Goal: Task Accomplishment & Management: Manage account settings

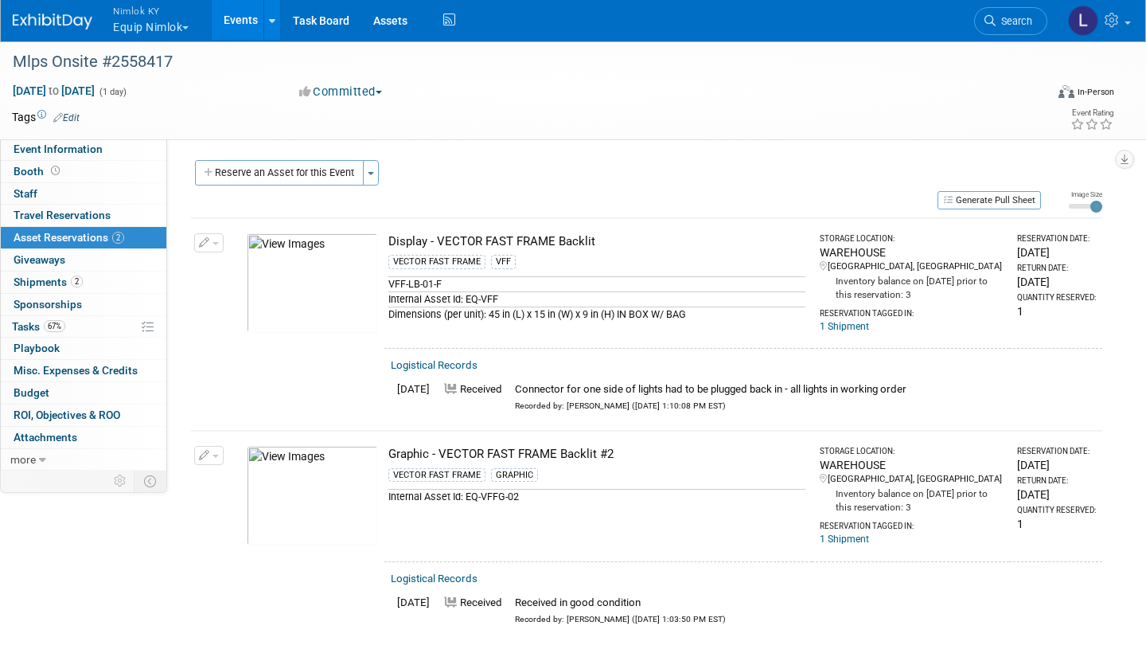
drag, startPoint x: 162, startPoint y: 18, endPoint x: 166, endPoint y: 9, distance: 10.0
click at [161, 16] on span "Nimlok KY" at bounding box center [151, 10] width 76 height 17
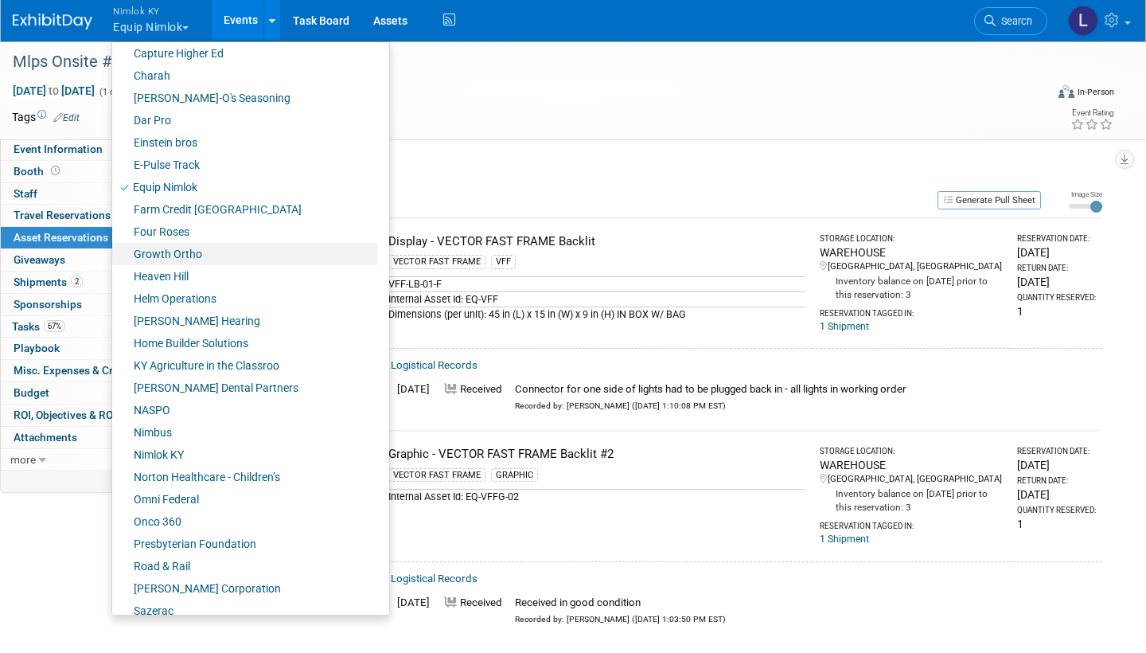
scroll to position [363, 0]
click at [175, 351] on link "Onco 360" at bounding box center [244, 520] width 265 height 22
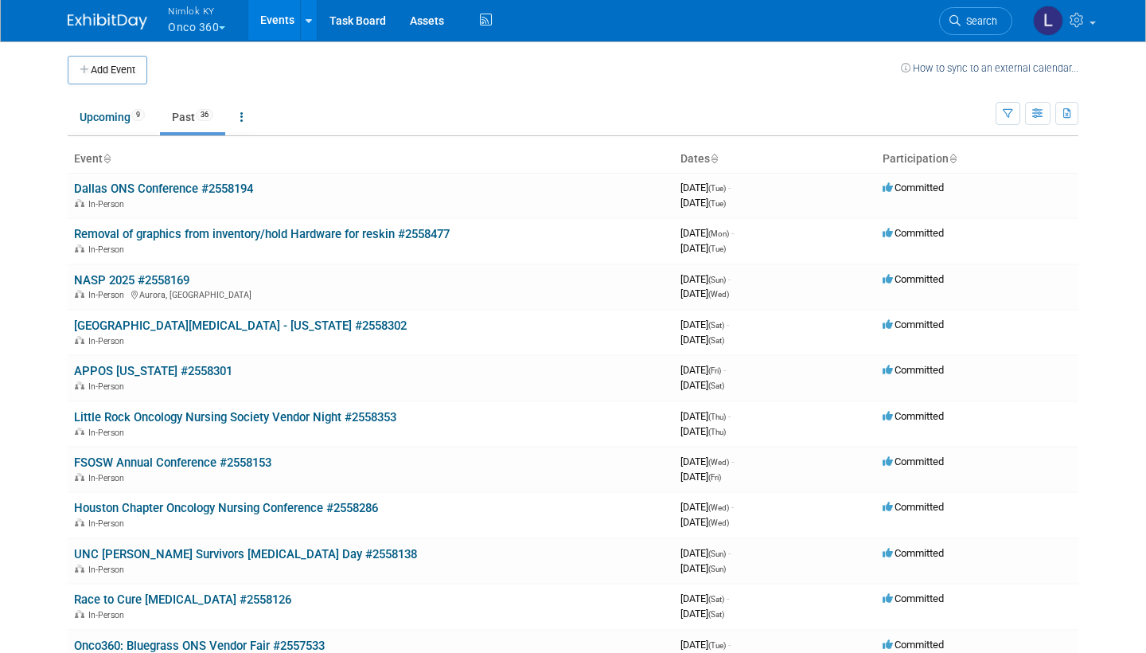
click at [193, 115] on link "Past 36" at bounding box center [192, 117] width 65 height 30
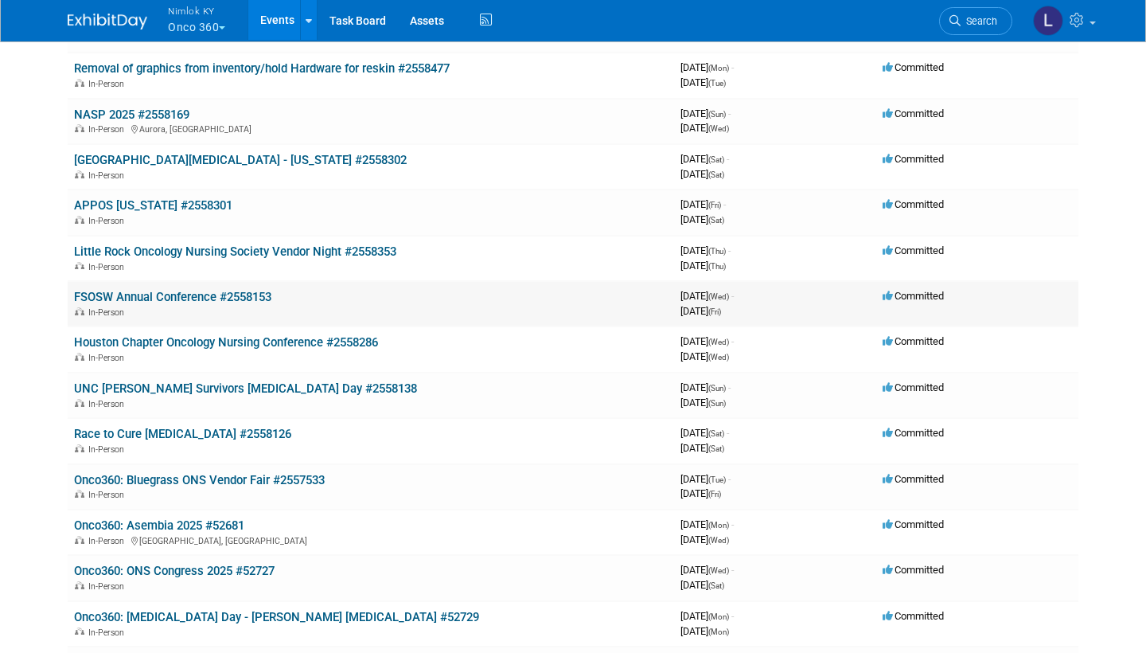
scroll to position [171, 0]
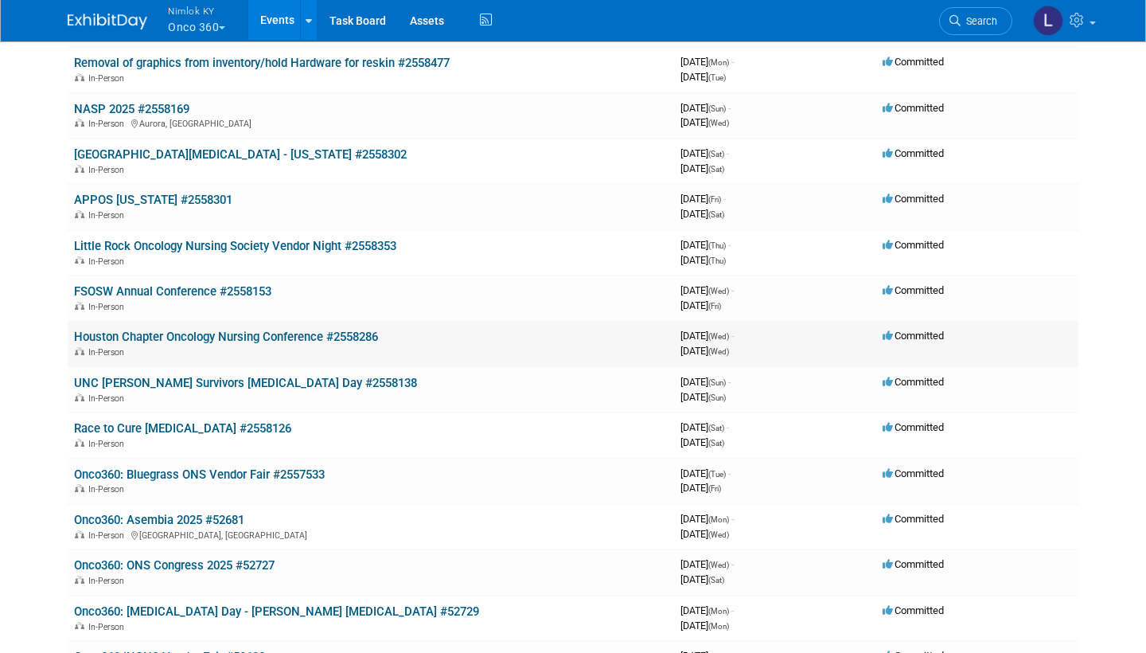
click at [300, 330] on link "Houston Chapter Oncology Nursing Conference #2558286" at bounding box center [226, 337] width 304 height 14
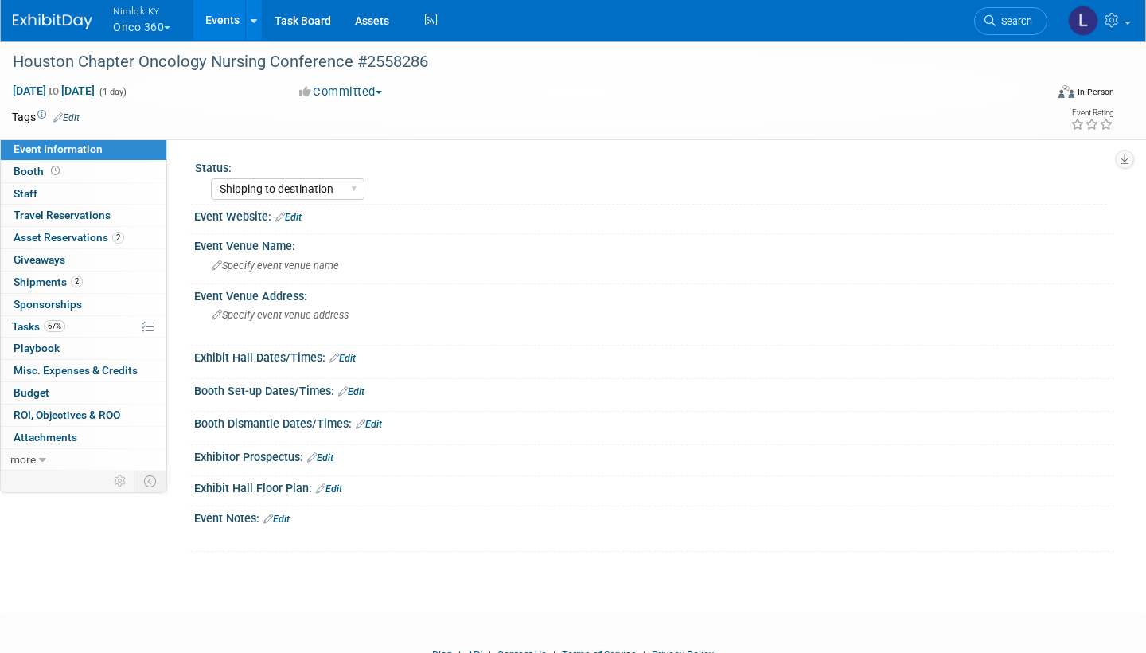
select select "Shipping to destination"
click at [96, 235] on span "Asset Reservations 2" at bounding box center [69, 237] width 111 height 13
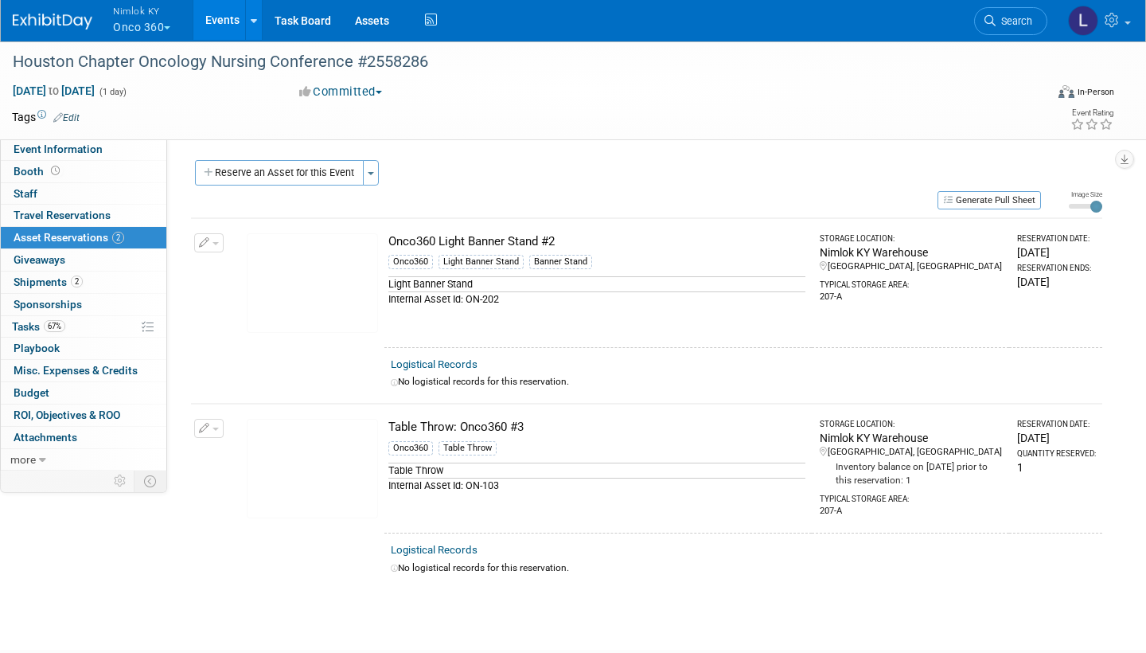
click at [455, 358] on link "Logistical Records" at bounding box center [434, 364] width 87 height 12
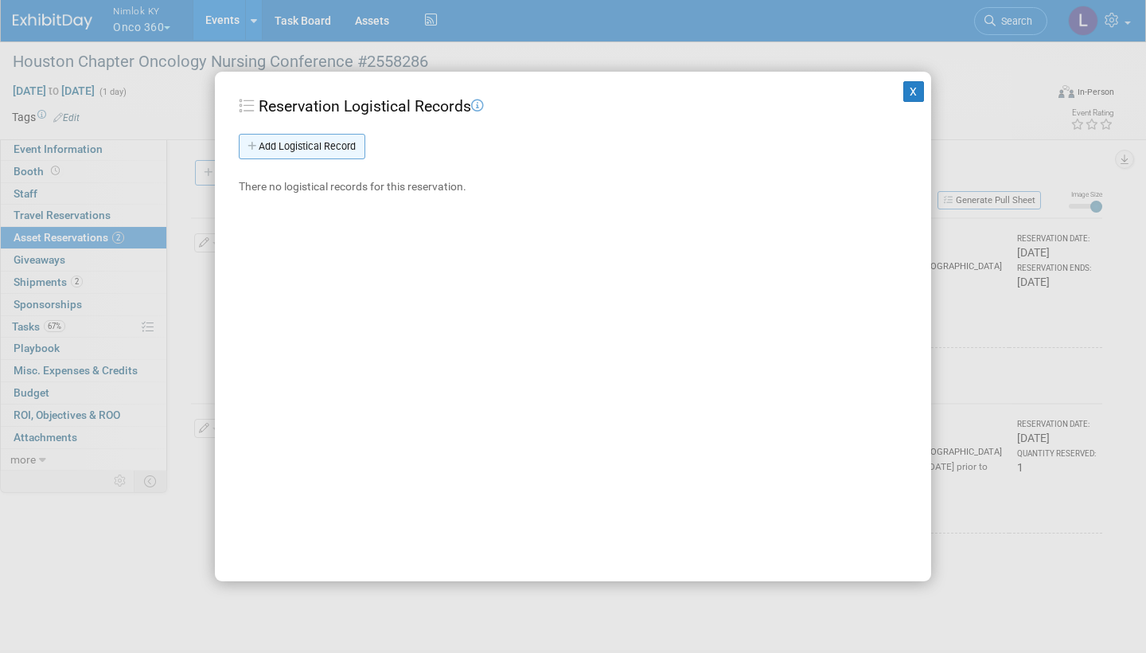
click at [316, 153] on link "Add Logistical Record" at bounding box center [302, 146] width 127 height 25
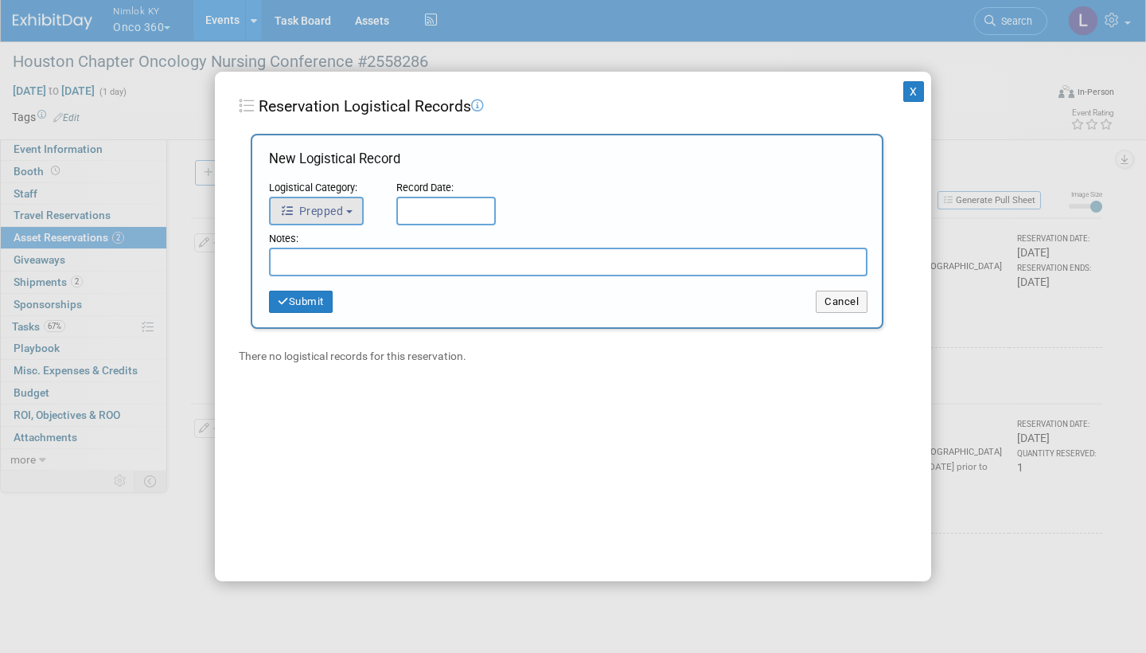
click at [330, 201] on button "Prepped" at bounding box center [316, 211] width 95 height 29
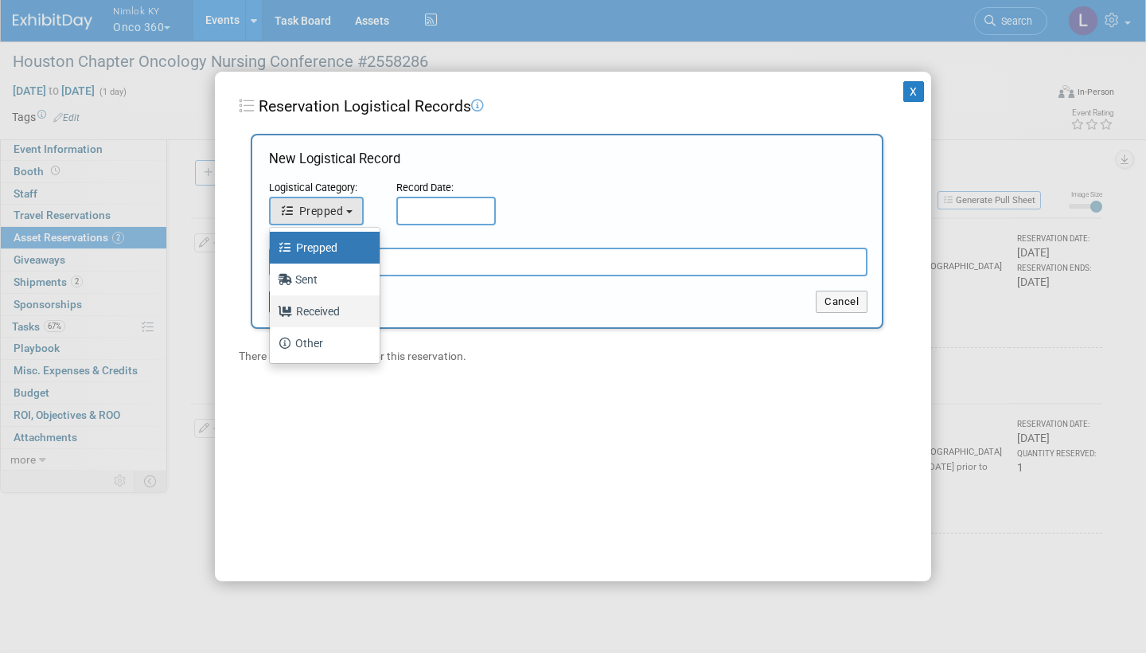
click at [328, 306] on label "Received" at bounding box center [321, 311] width 86 height 25
click at [272, 306] on input "Received" at bounding box center [267, 309] width 10 height 10
select select "3"
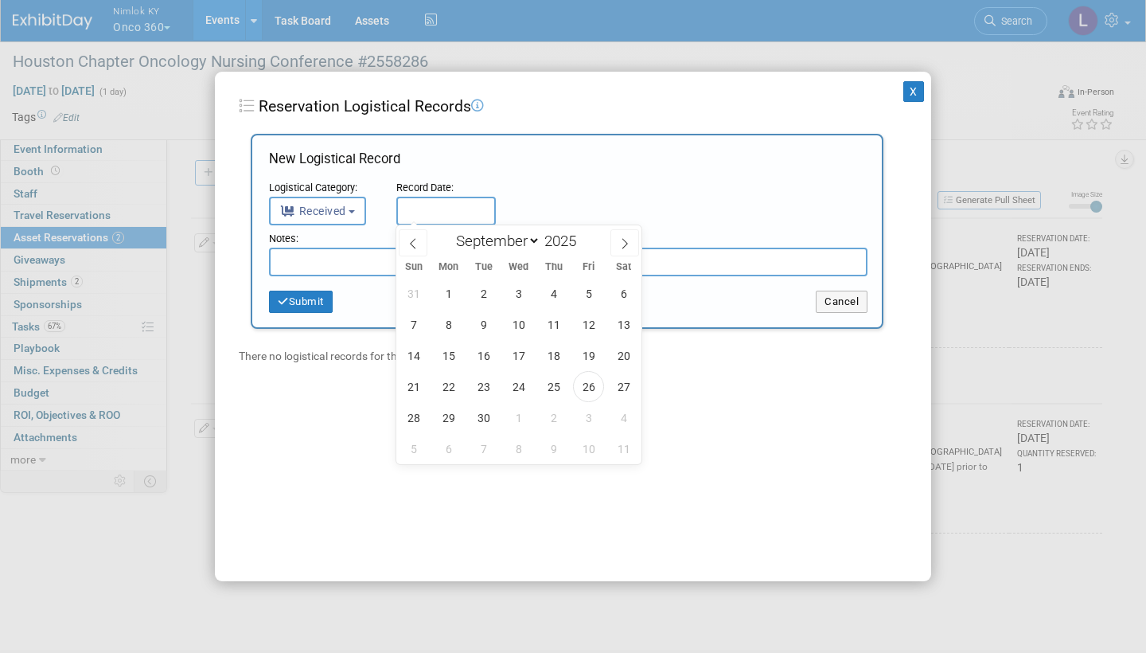
click at [424, 203] on input "text" at bounding box center [446, 211] width 100 height 29
click at [591, 377] on span "26" at bounding box center [588, 386] width 31 height 31
type input "[DATE]"
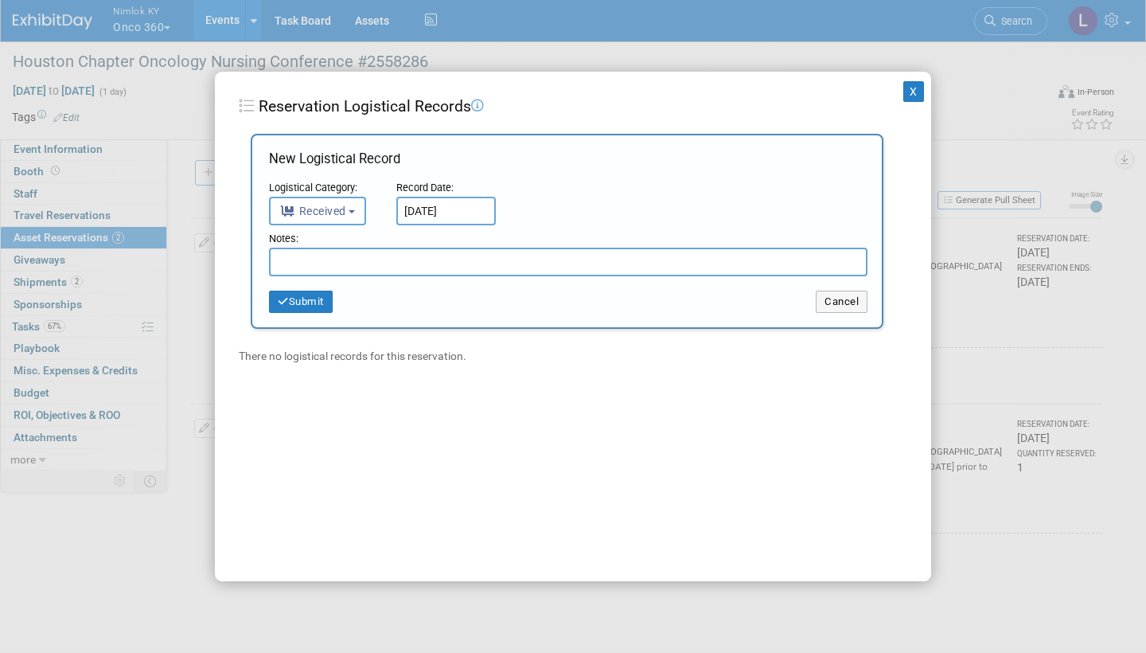
click at [416, 254] on input "text" at bounding box center [568, 262] width 599 height 29
type input "Received in good condition"
click at [311, 293] on button "Submit" at bounding box center [301, 302] width 64 height 22
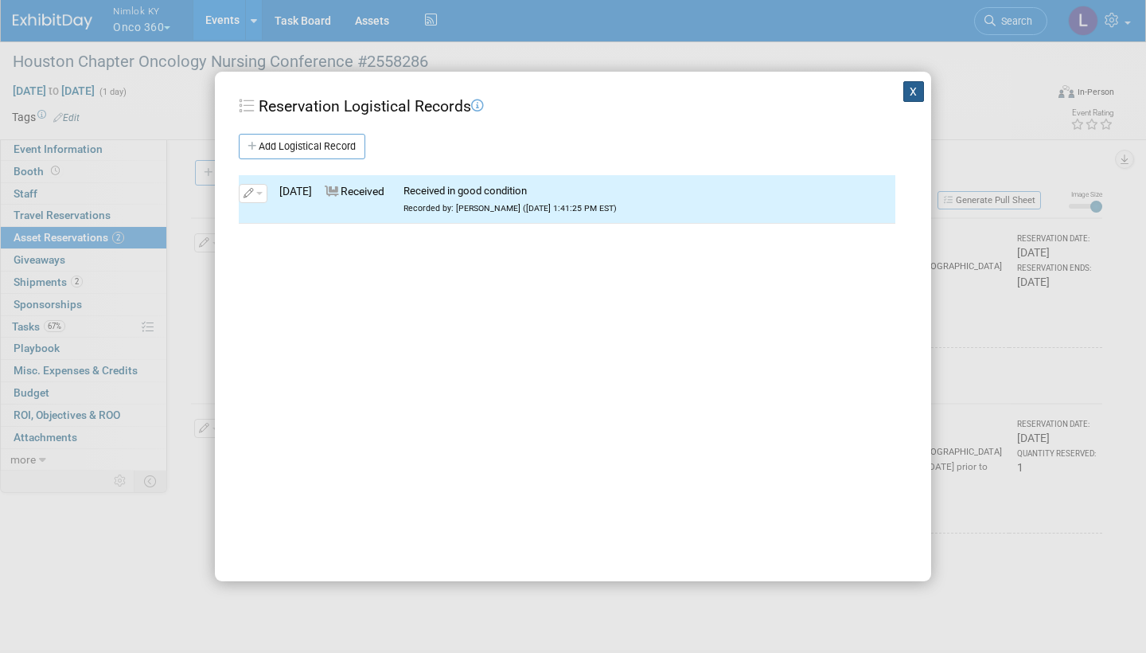
click at [916, 94] on button "X" at bounding box center [914, 91] width 21 height 21
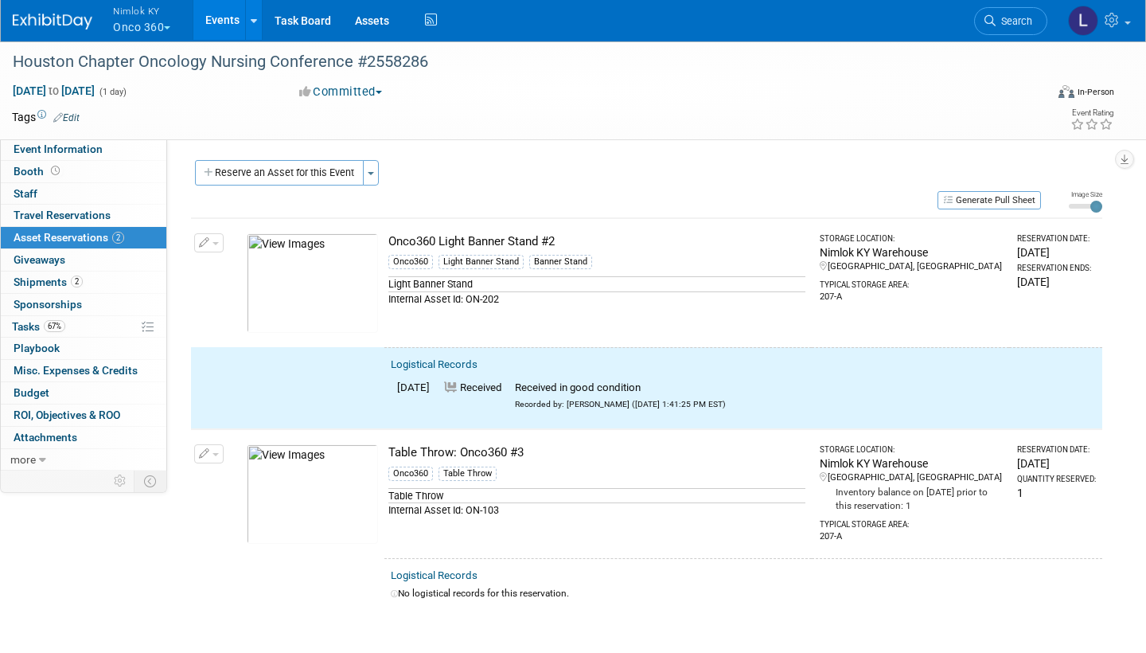
click at [213, 242] on span "button" at bounding box center [216, 243] width 6 height 3
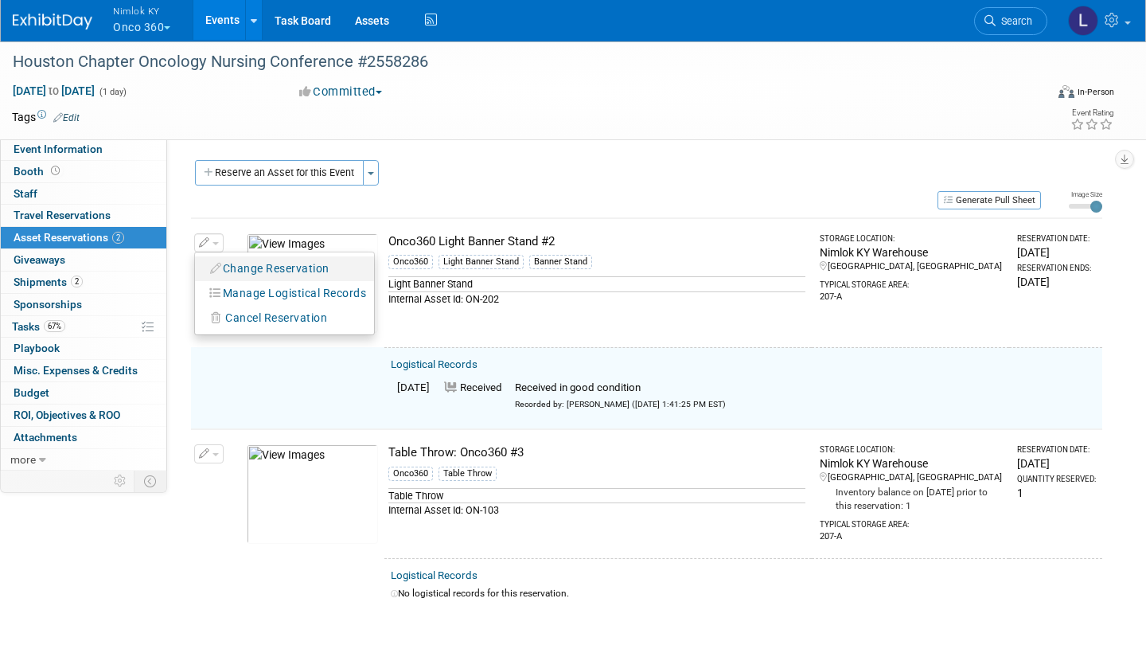
click at [275, 258] on button "Change Reservation" at bounding box center [270, 268] width 135 height 21
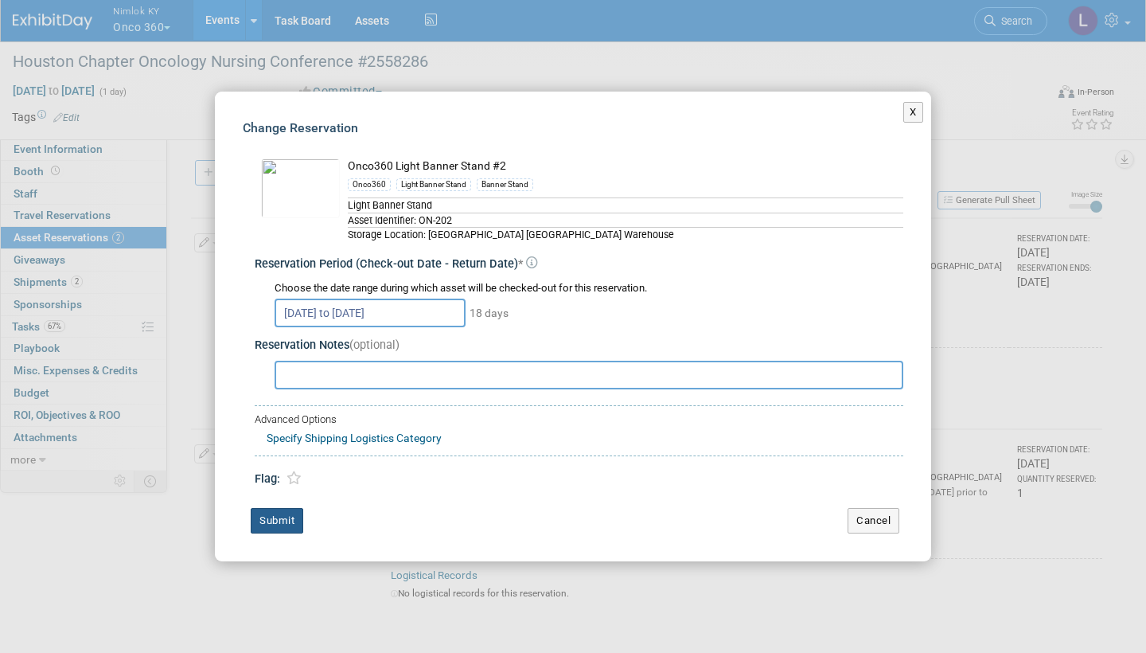
click at [285, 516] on button "Submit" at bounding box center [277, 520] width 53 height 25
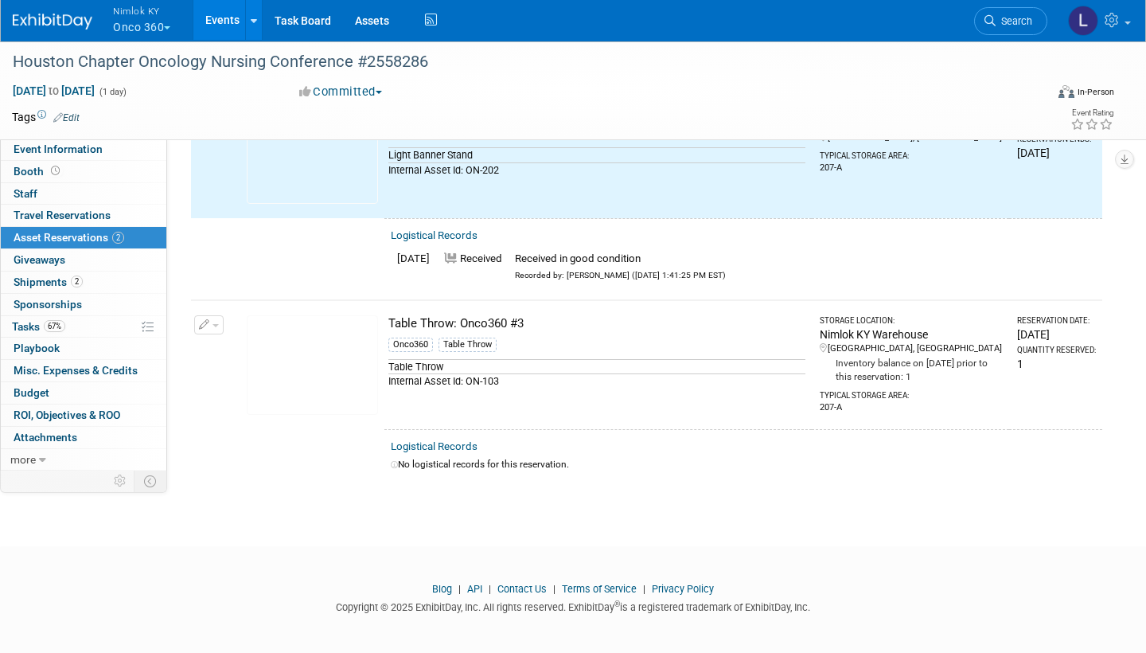
scroll to position [128, 0]
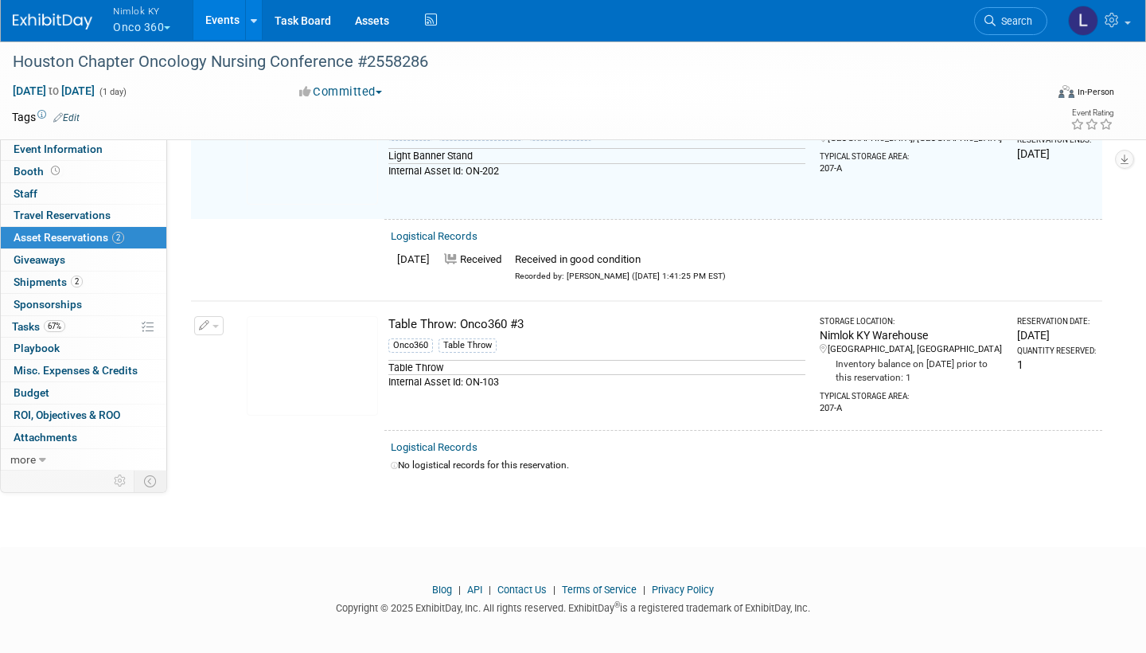
click at [459, 441] on link "Logistical Records" at bounding box center [434, 447] width 87 height 12
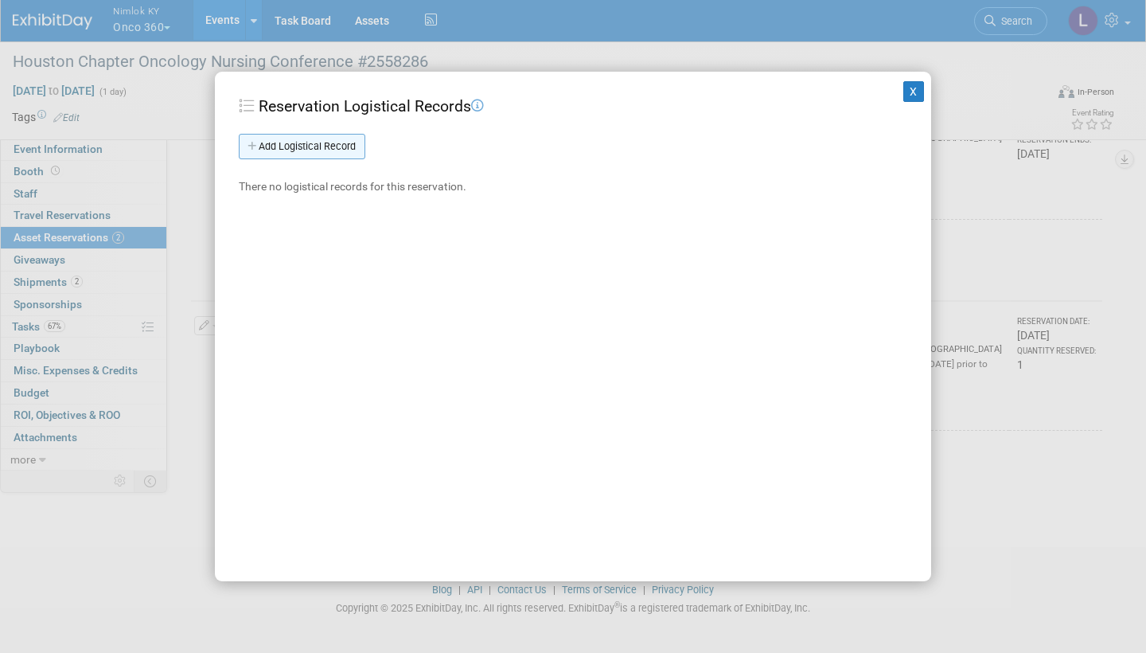
click at [336, 147] on link "Add Logistical Record" at bounding box center [302, 146] width 127 height 25
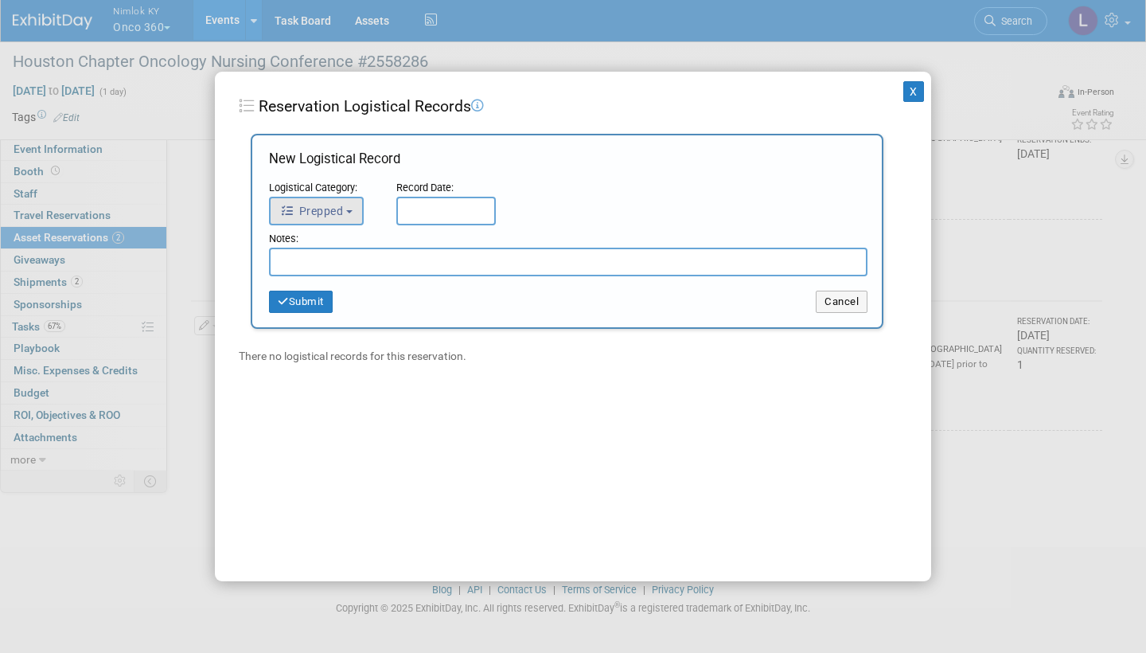
click at [349, 203] on button "Prepped" at bounding box center [316, 211] width 95 height 29
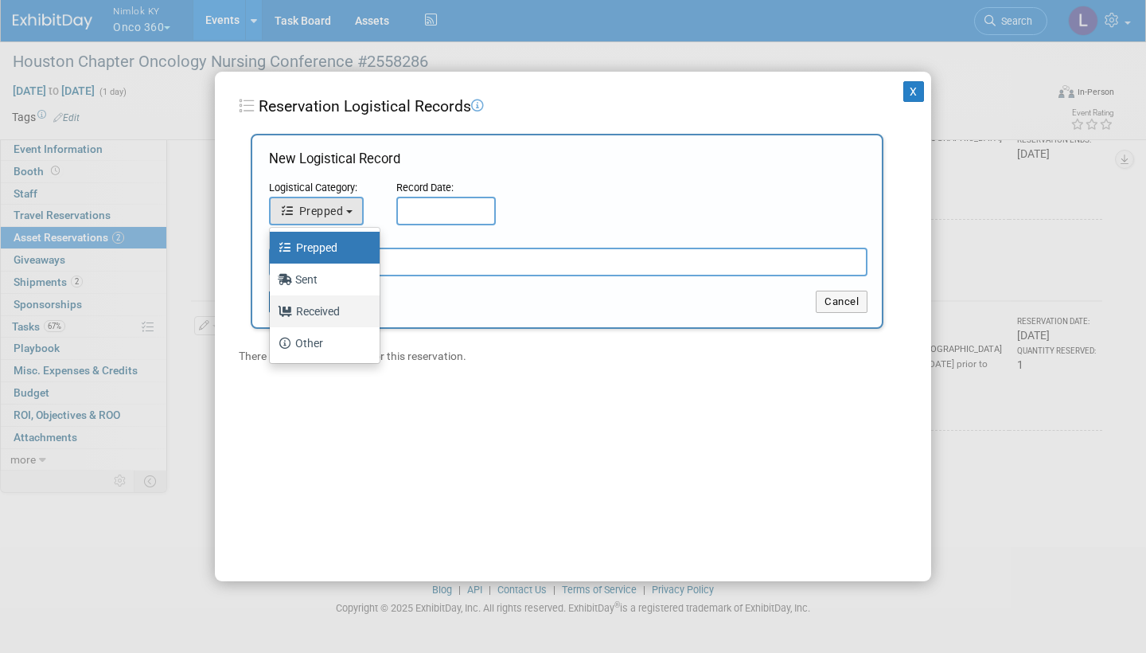
click at [332, 309] on label "Received" at bounding box center [321, 311] width 86 height 25
click at [272, 309] on input "Received" at bounding box center [267, 309] width 10 height 10
select select "3"
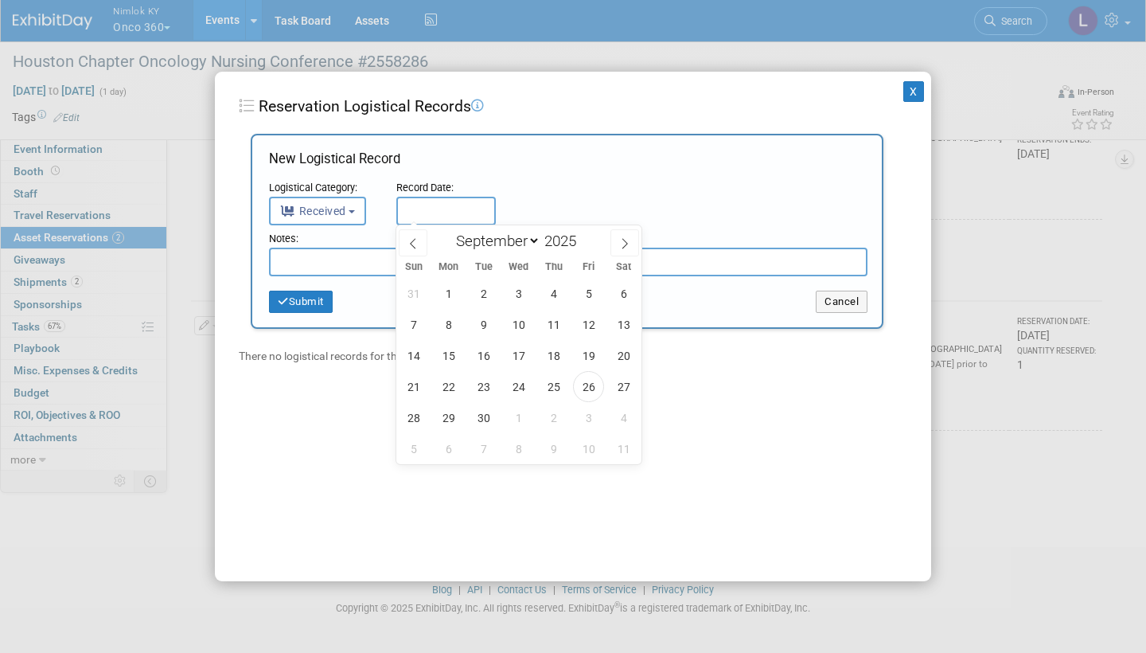
click at [444, 210] on input "text" at bounding box center [446, 211] width 100 height 29
click at [585, 386] on span "26" at bounding box center [588, 386] width 31 height 31
type input "[DATE]"
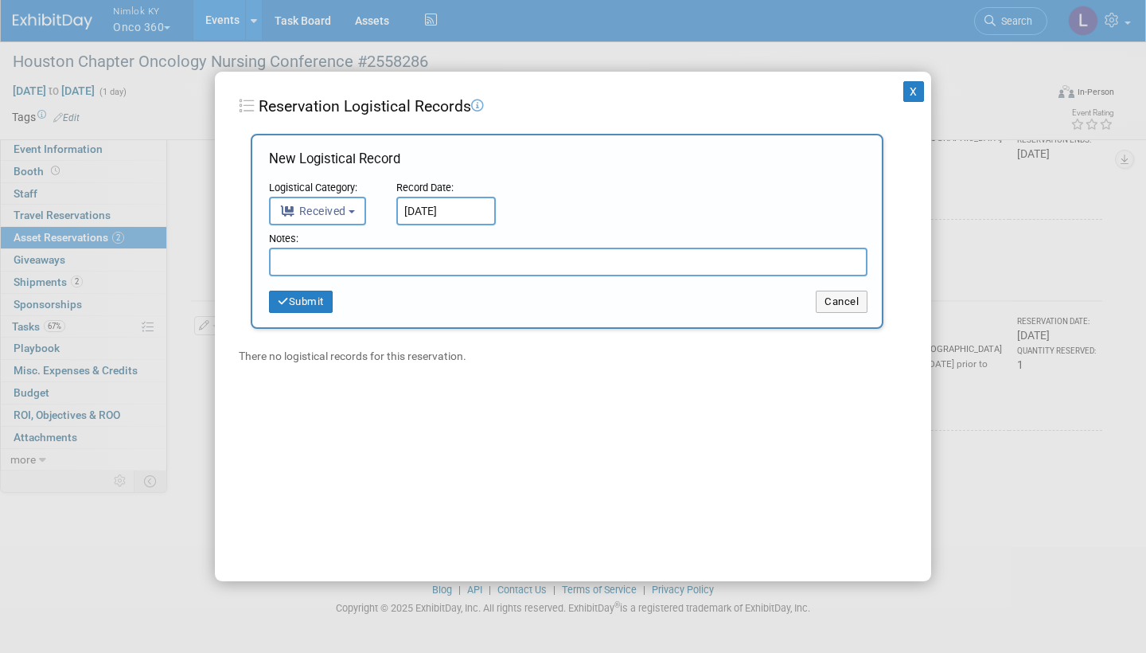
click at [383, 260] on input "text" at bounding box center [568, 262] width 599 height 29
type input "Received in good condition"
drag, startPoint x: 400, startPoint y: 287, endPoint x: 429, endPoint y: 301, distance: 31.7
click at [429, 301] on td "Submit" at bounding box center [542, 302] width 547 height 22
click at [318, 295] on button "Submit" at bounding box center [301, 302] width 64 height 22
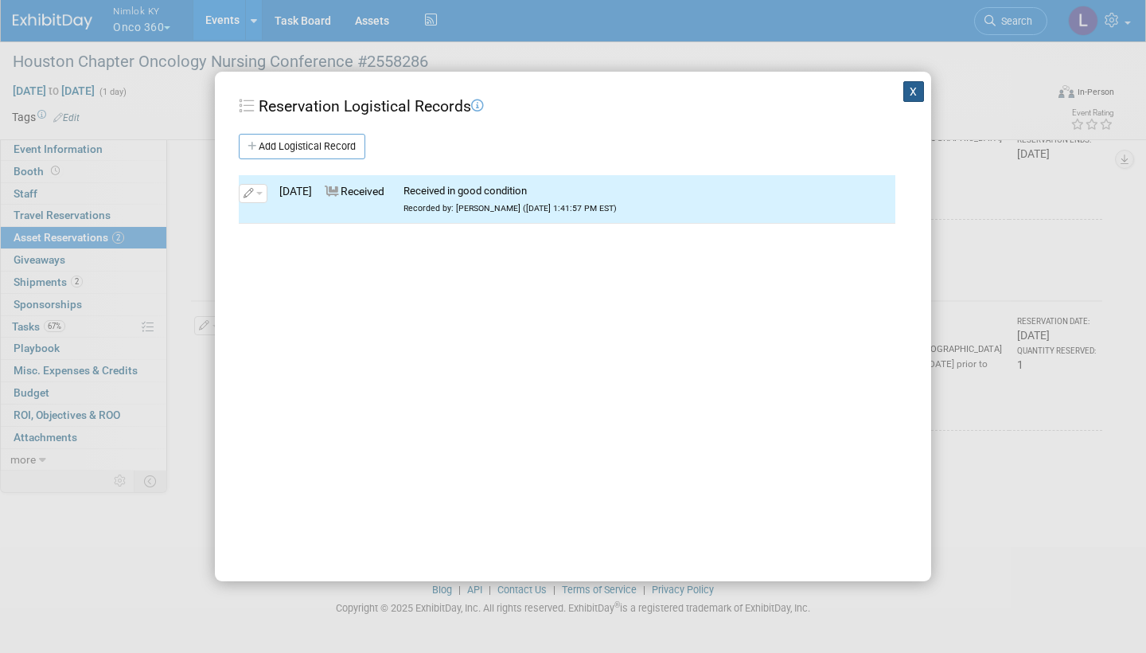
click at [909, 88] on button "X" at bounding box center [914, 91] width 21 height 21
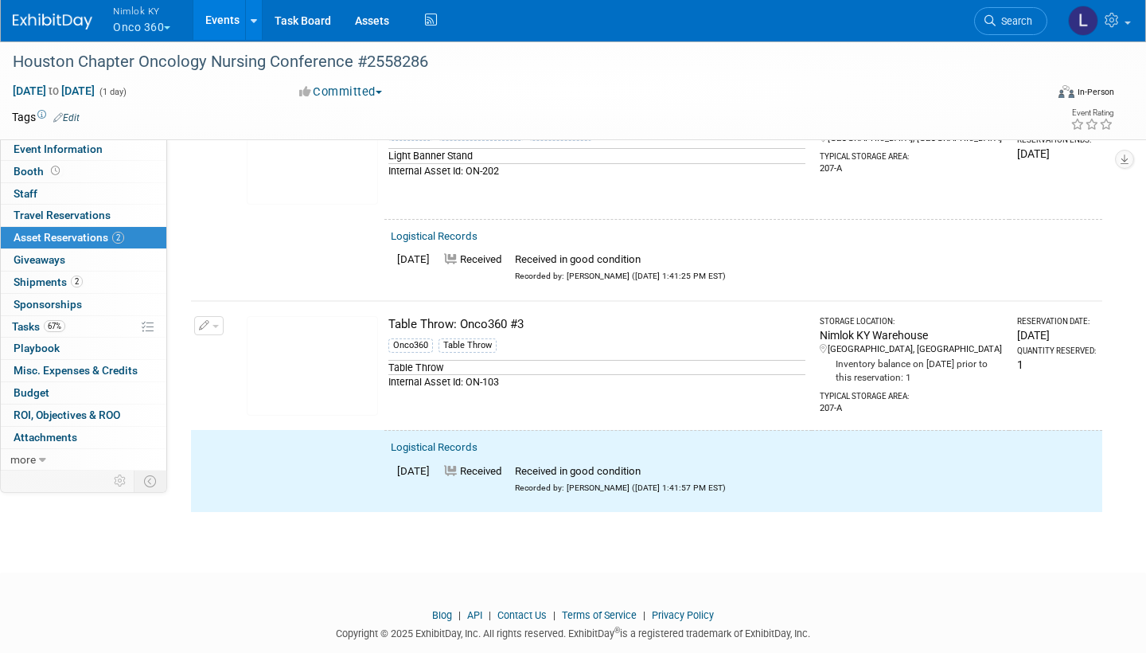
click at [209, 318] on button "button" at bounding box center [208, 325] width 29 height 19
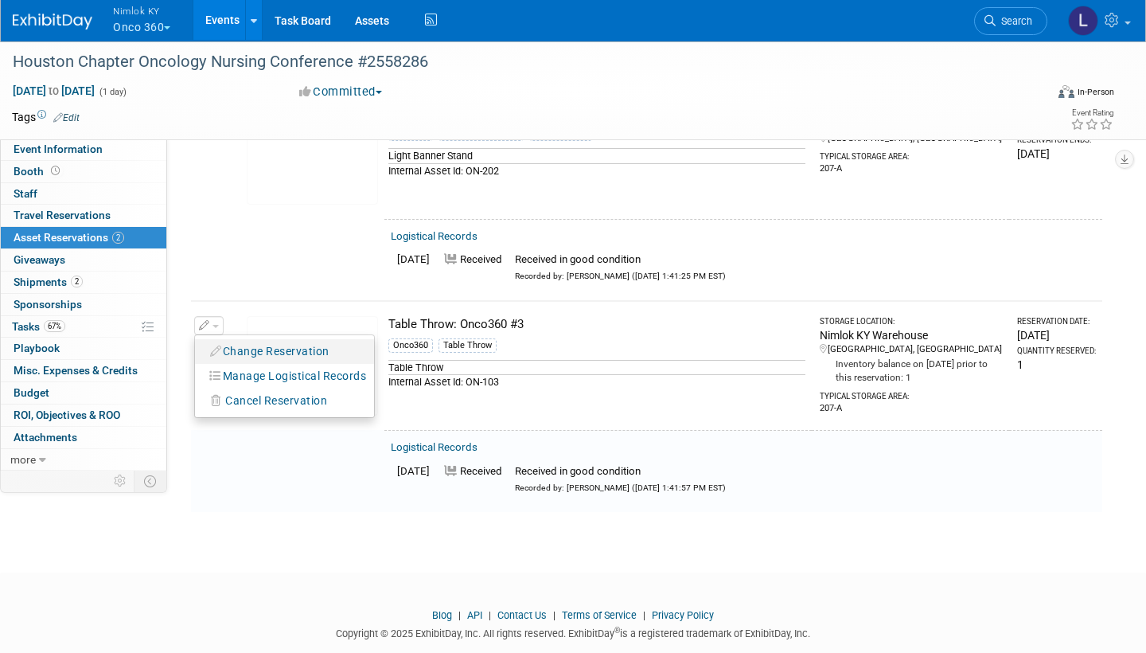
click at [258, 343] on button "Change Reservation" at bounding box center [270, 351] width 135 height 21
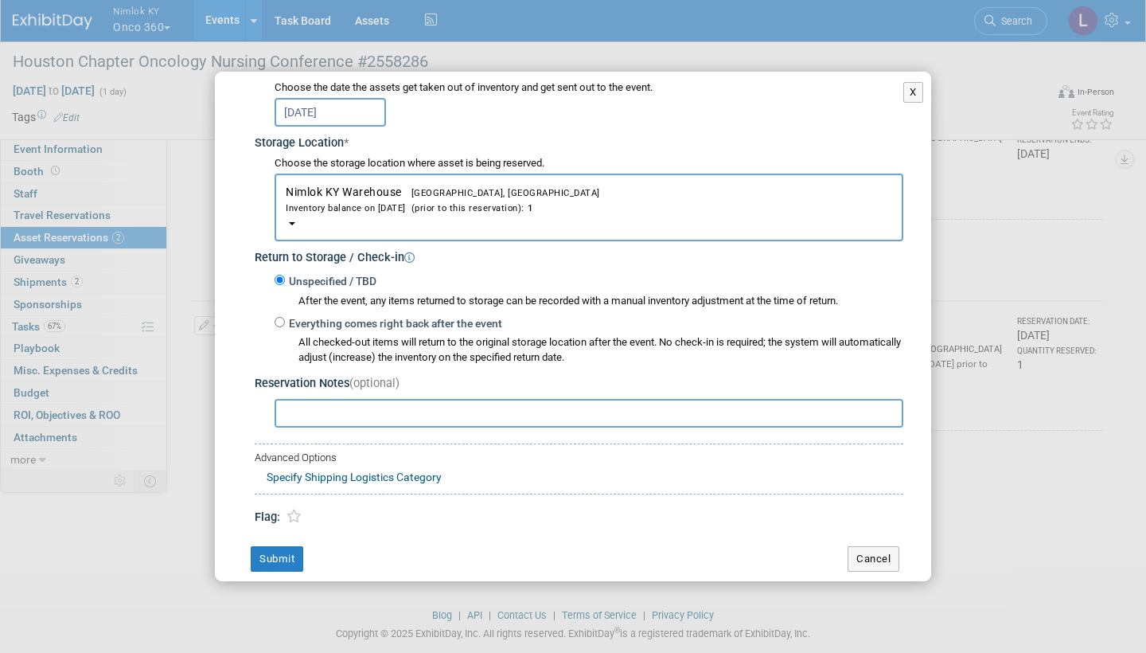
scroll to position [223, 0]
click at [280, 318] on input "Everything comes right back after the event" at bounding box center [280, 323] width 10 height 10
radio input "true"
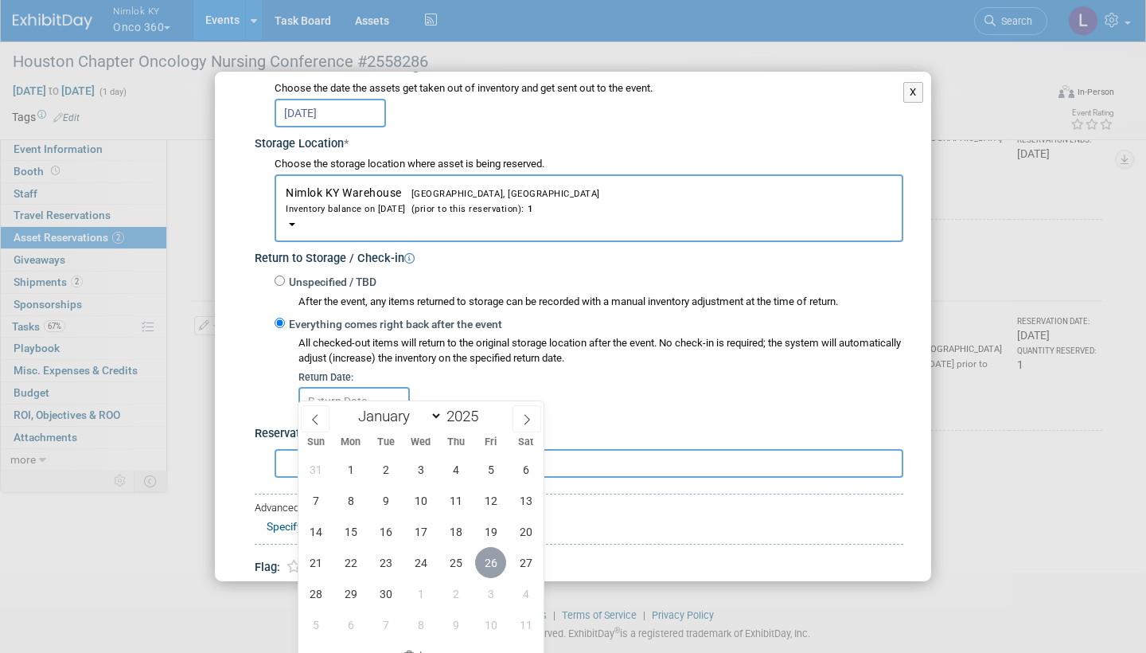
click at [490, 556] on span "26" at bounding box center [490, 562] width 31 height 31
type input "[DATE]"
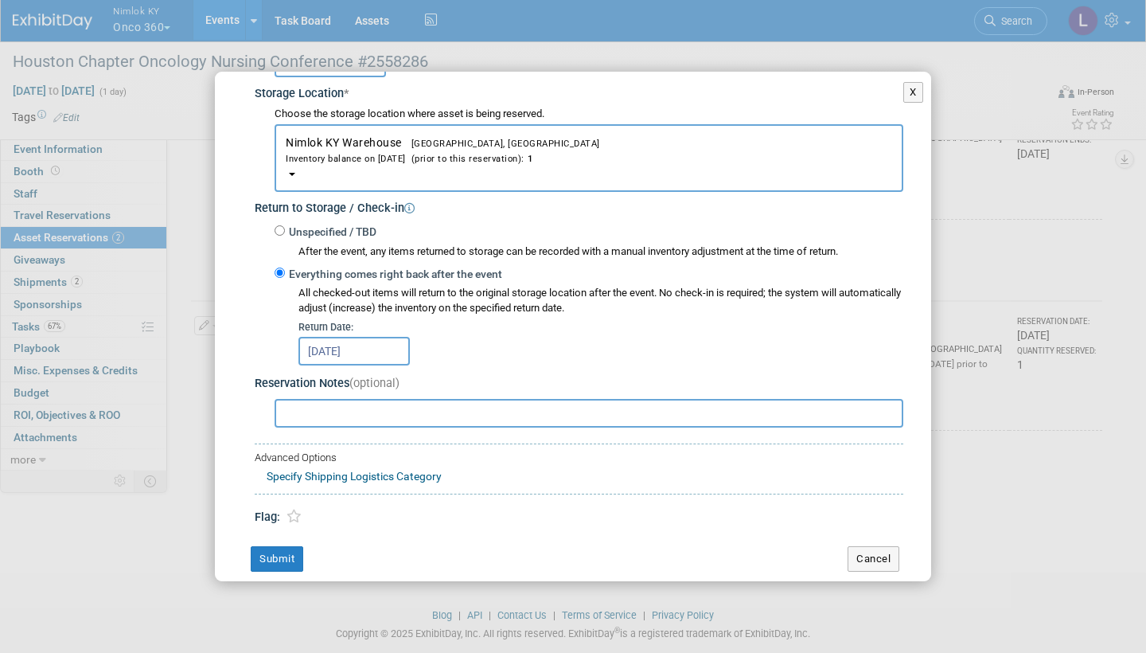
scroll to position [271, 0]
click at [279, 548] on button "Submit" at bounding box center [277, 560] width 53 height 25
